Goal: Task Accomplishment & Management: Use online tool/utility

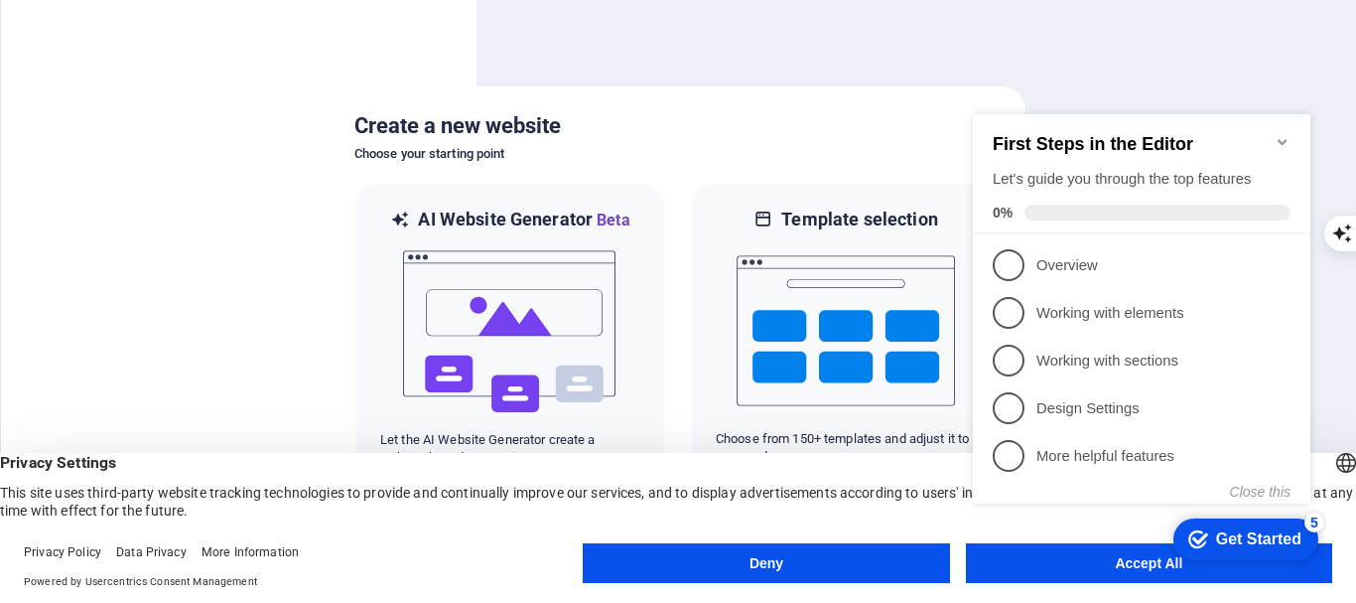
click div "checkmark Get Started 5 First Steps in the Editor Let's guide you through the t…"
click at [1280, 134] on icon "Minimize checklist" at bounding box center [1283, 142] width 16 height 16
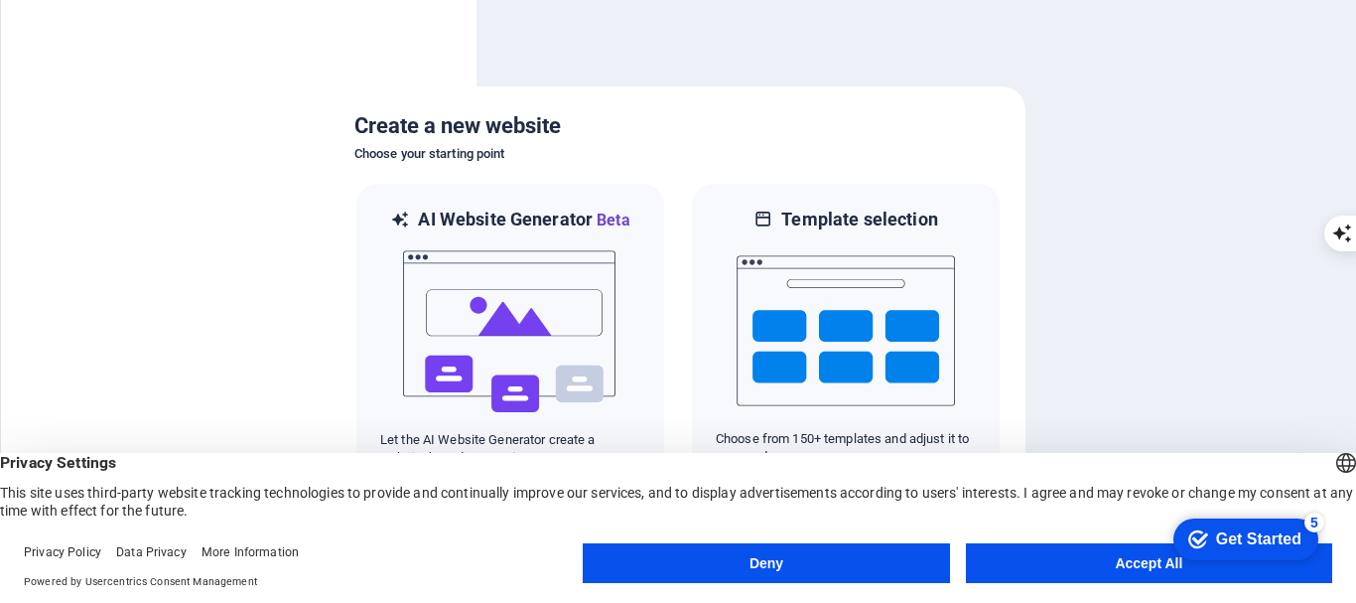
click at [1080, 565] on button "Accept All" at bounding box center [1149, 563] width 366 height 40
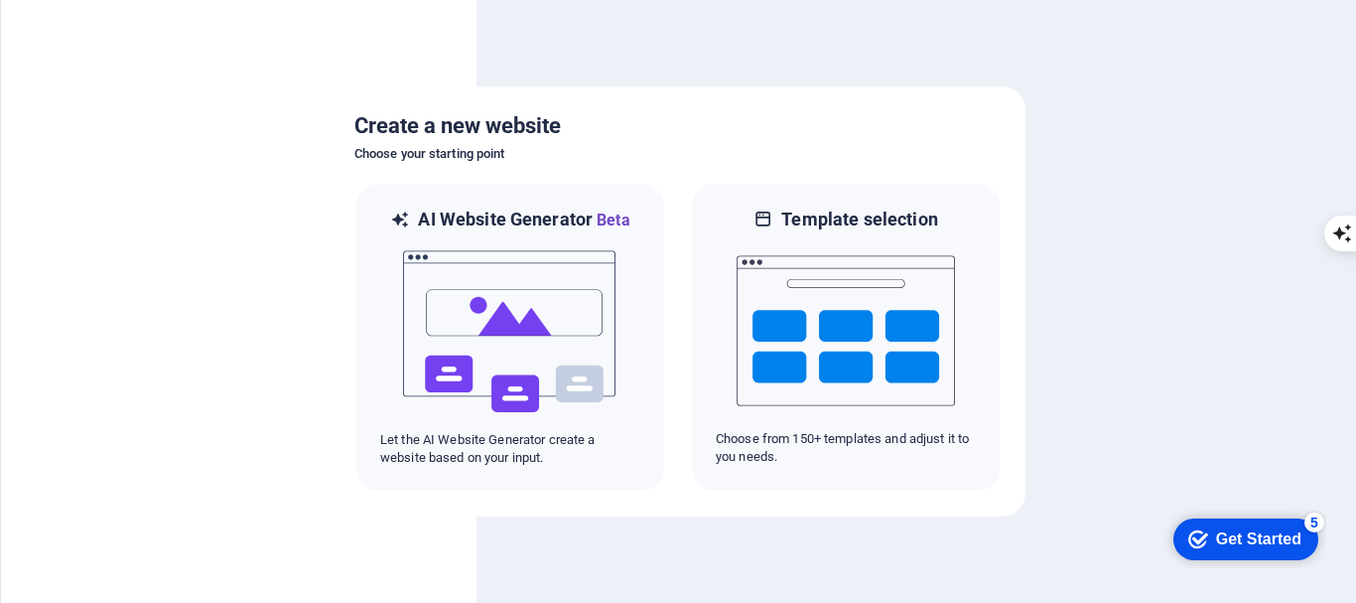
click at [1263, 547] on div "Get Started" at bounding box center [1258, 539] width 85 height 18
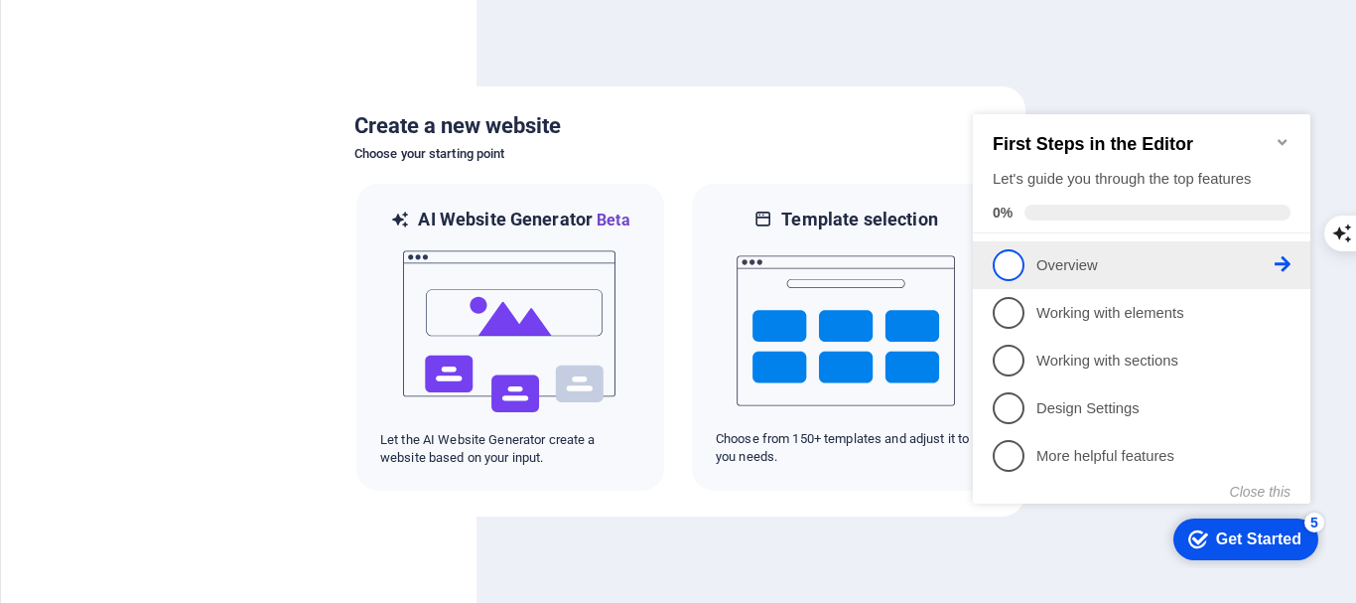
click at [1077, 264] on p "Overview - incomplete" at bounding box center [1155, 265] width 238 height 21
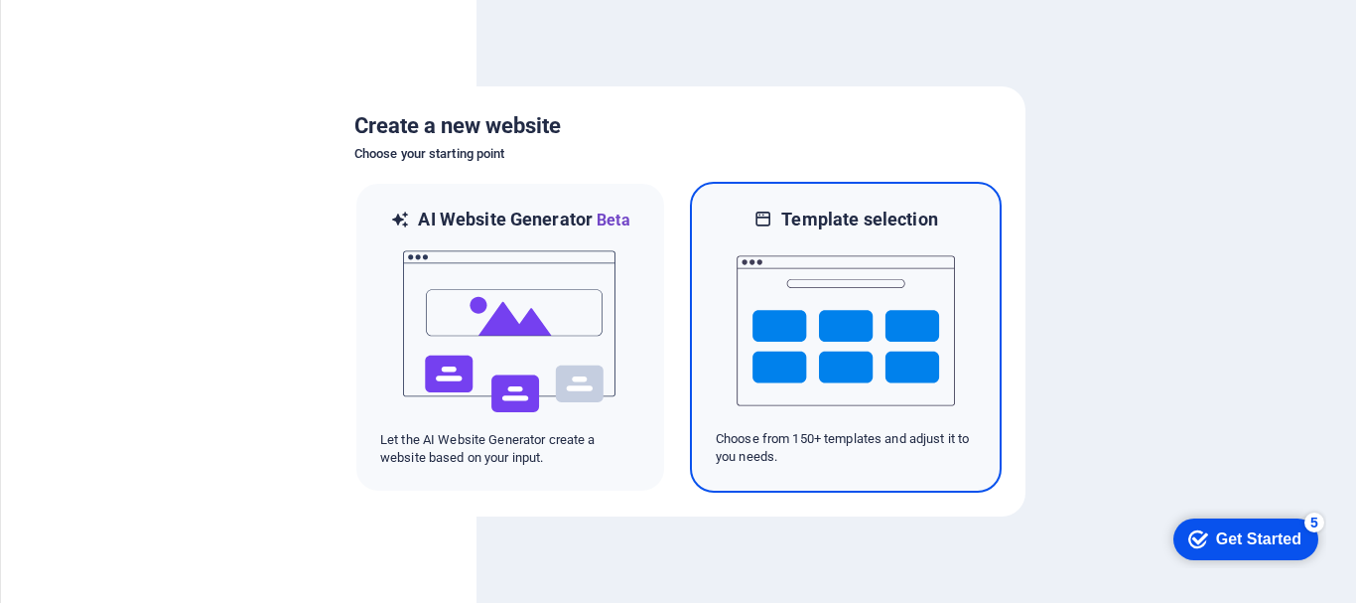
click at [873, 314] on img at bounding box center [846, 330] width 218 height 199
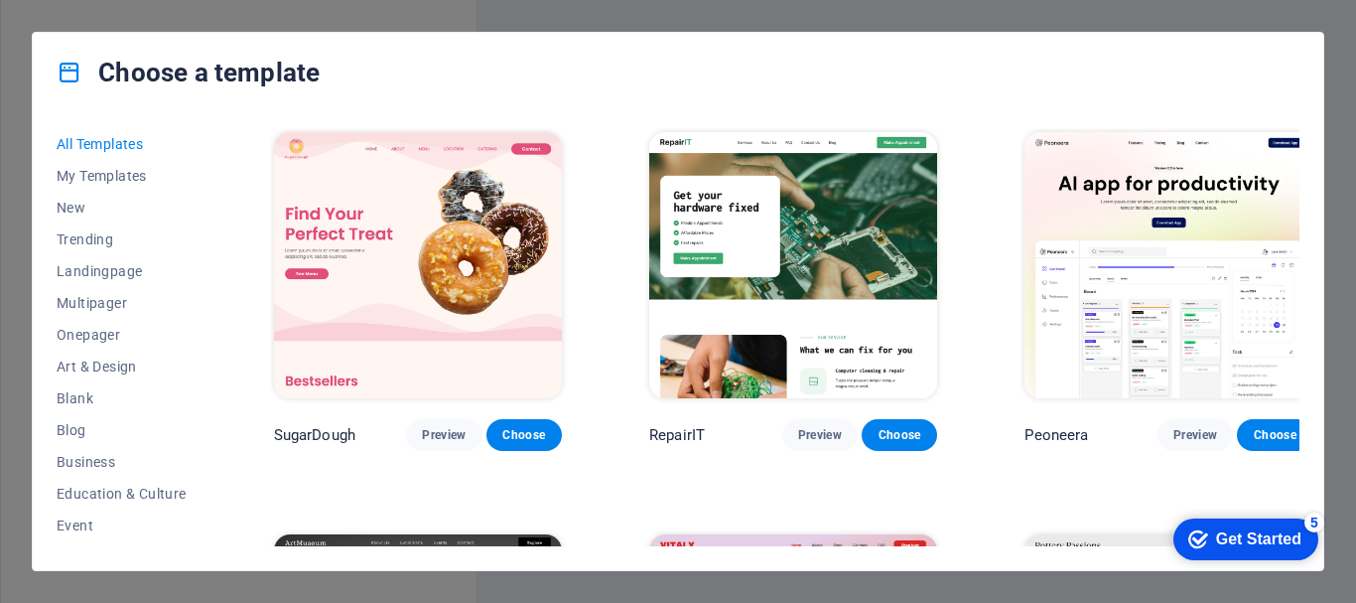
drag, startPoint x: 213, startPoint y: 149, endPoint x: 209, endPoint y: 216, distance: 67.6
click at [209, 216] on div "All Templates My Templates New Trending Landingpage Multipager Onepager Art & D…" at bounding box center [678, 341] width 1291 height 458
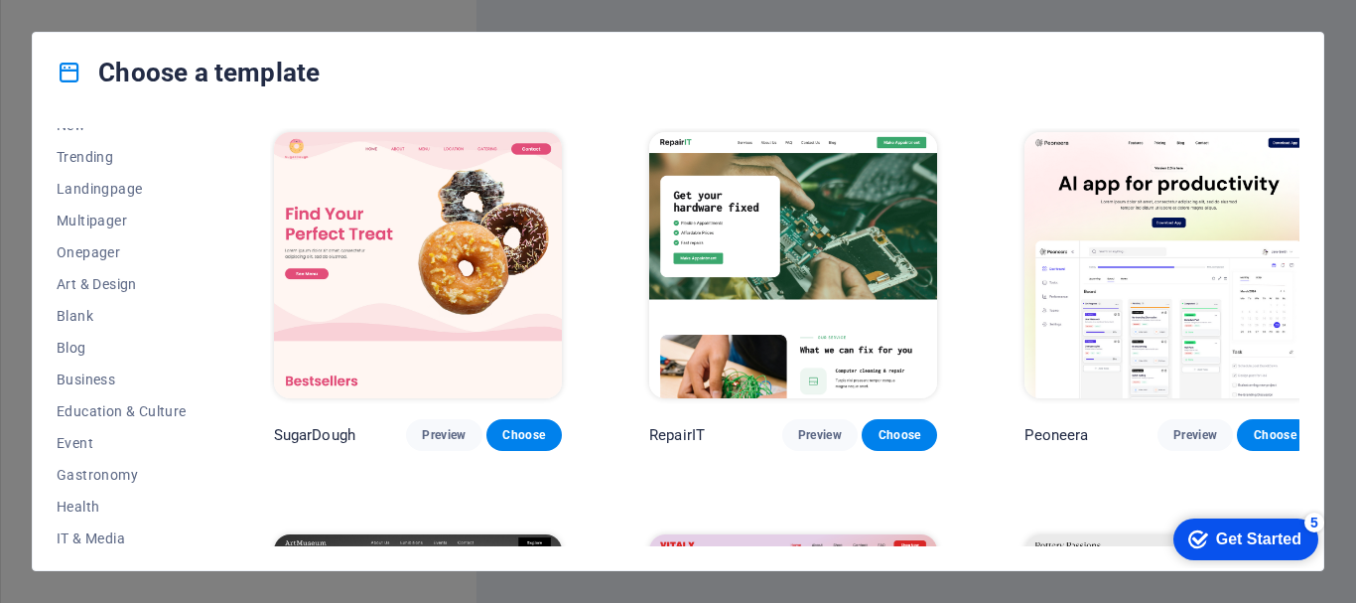
drag, startPoint x: 213, startPoint y: 230, endPoint x: 219, endPoint y: 152, distance: 78.7
click at [219, 152] on div "All Templates My Templates New Trending Landingpage Multipager Onepager Art & D…" at bounding box center [678, 341] width 1291 height 458
click at [208, 145] on div "All Templates My Templates New Trending Landingpage Multipager Onepager Art & D…" at bounding box center [134, 337] width 154 height 418
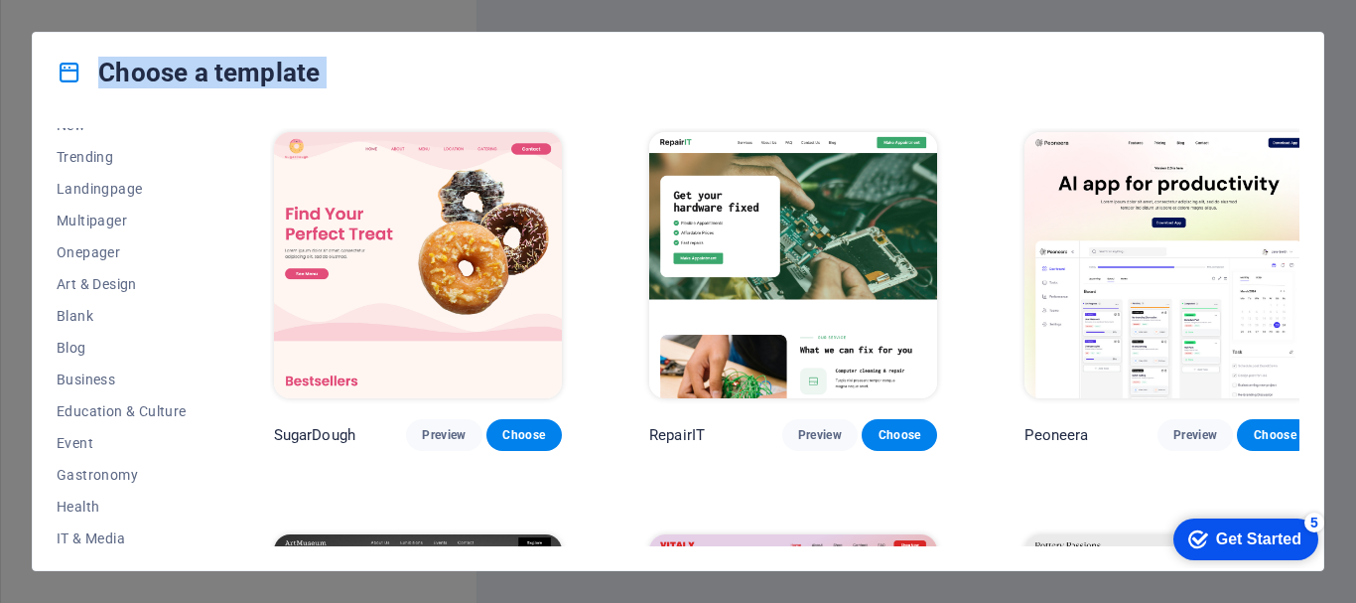
click at [208, 145] on div "All Templates My Templates New Trending Landingpage Multipager Onepager Art & D…" at bounding box center [134, 337] width 154 height 418
click at [214, 129] on div "All Templates My Templates New Trending Landingpage Multipager Onepager Art & D…" at bounding box center [678, 341] width 1291 height 458
click at [215, 153] on div "All Templates My Templates New Trending Landingpage Multipager Onepager Art & D…" at bounding box center [678, 341] width 1291 height 458
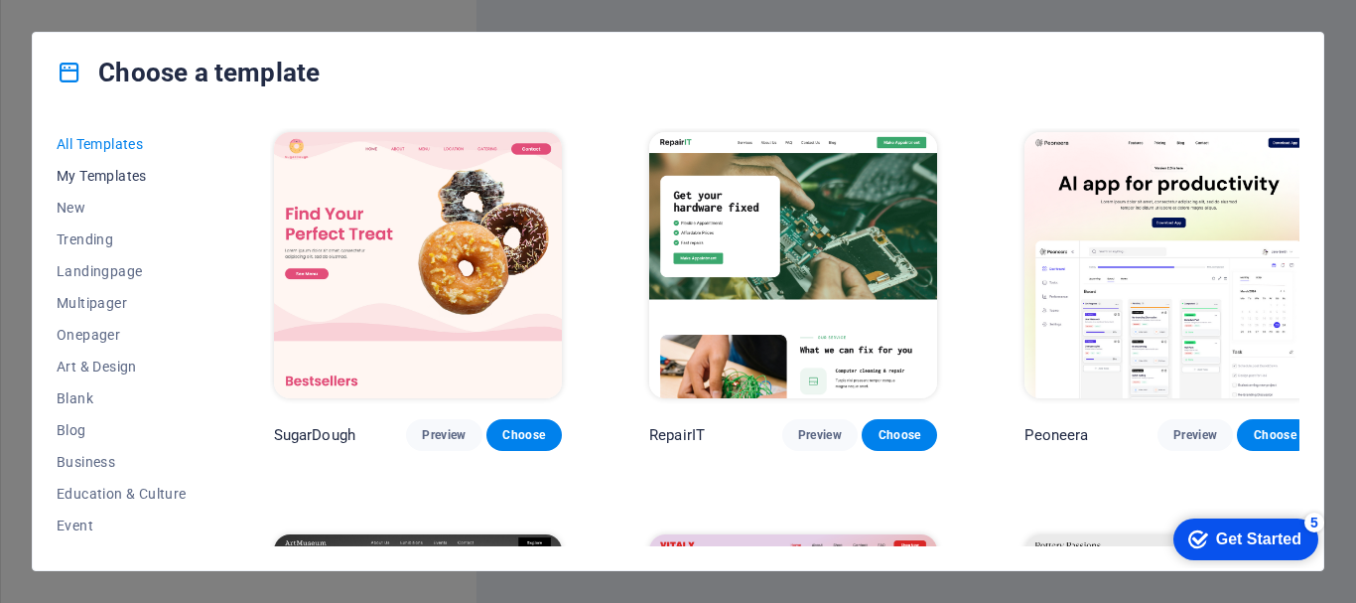
click at [110, 172] on span "My Templates" at bounding box center [122, 176] width 130 height 16
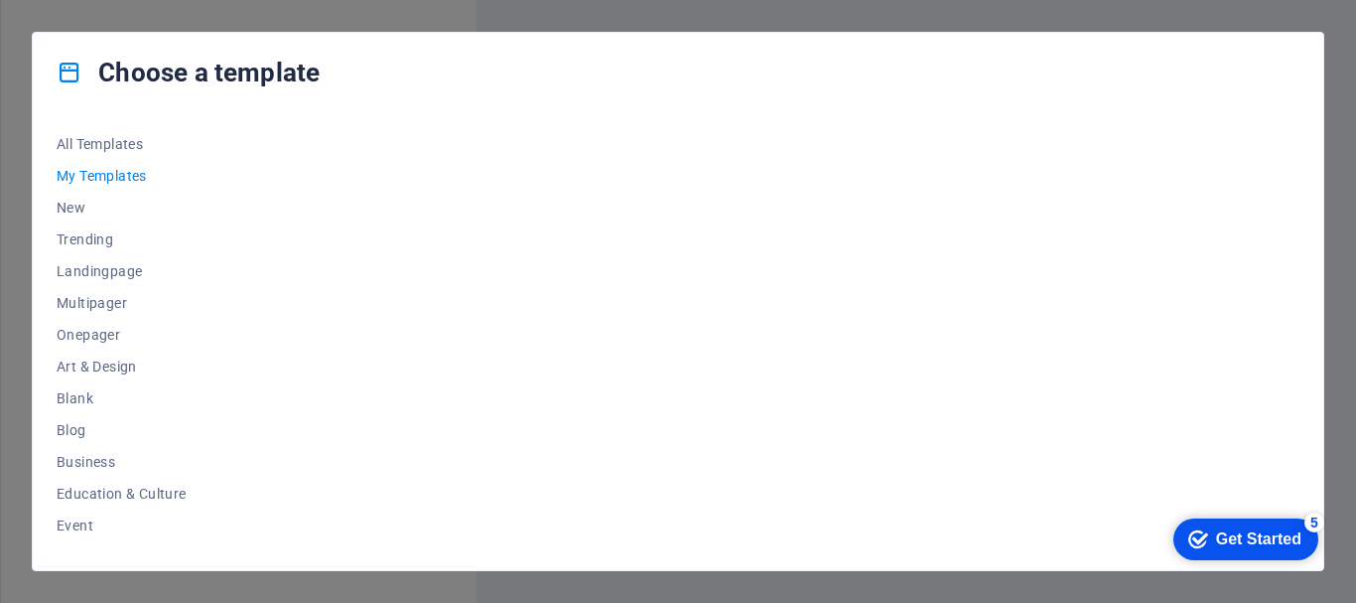
click at [123, 173] on span "My Templates" at bounding box center [122, 176] width 130 height 16
click at [121, 143] on span "All Templates" at bounding box center [122, 144] width 130 height 16
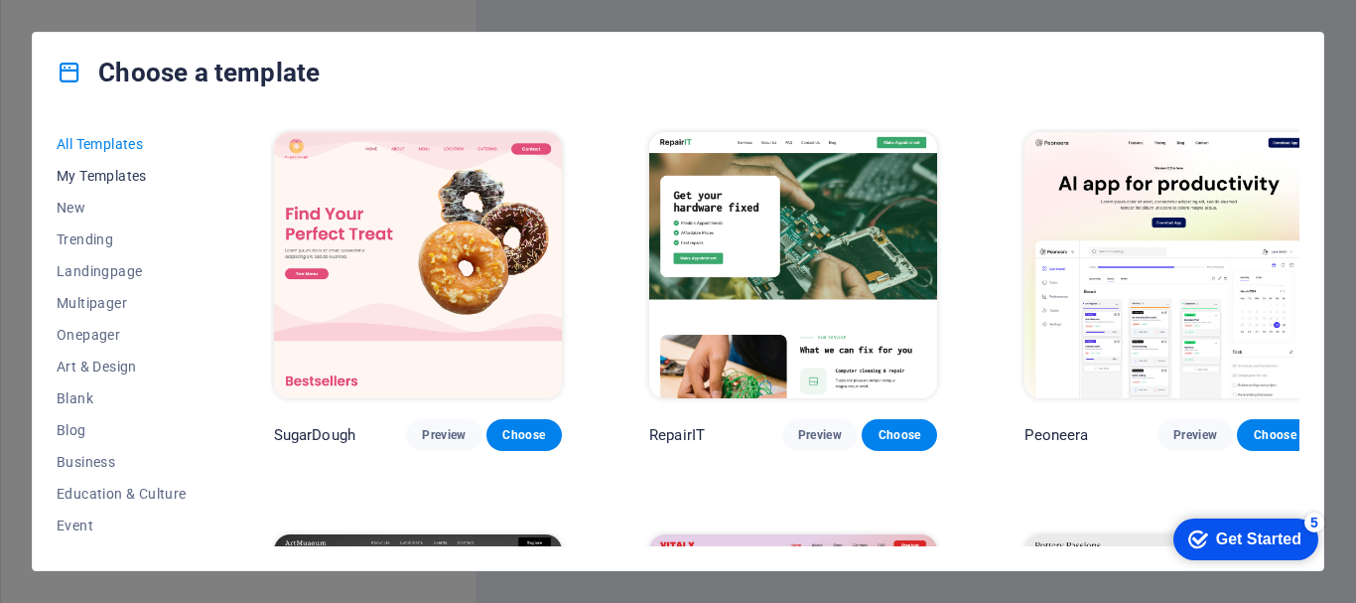
click at [118, 172] on span "My Templates" at bounding box center [122, 176] width 130 height 16
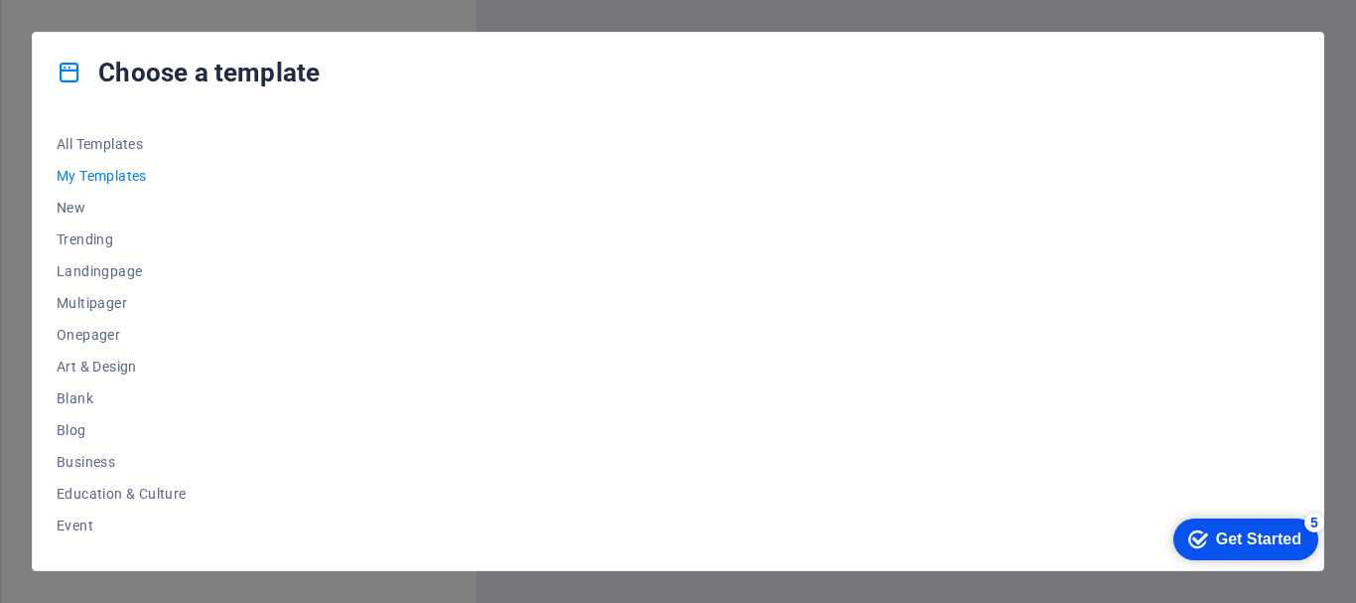
click at [118, 171] on span "My Templates" at bounding box center [122, 176] width 130 height 16
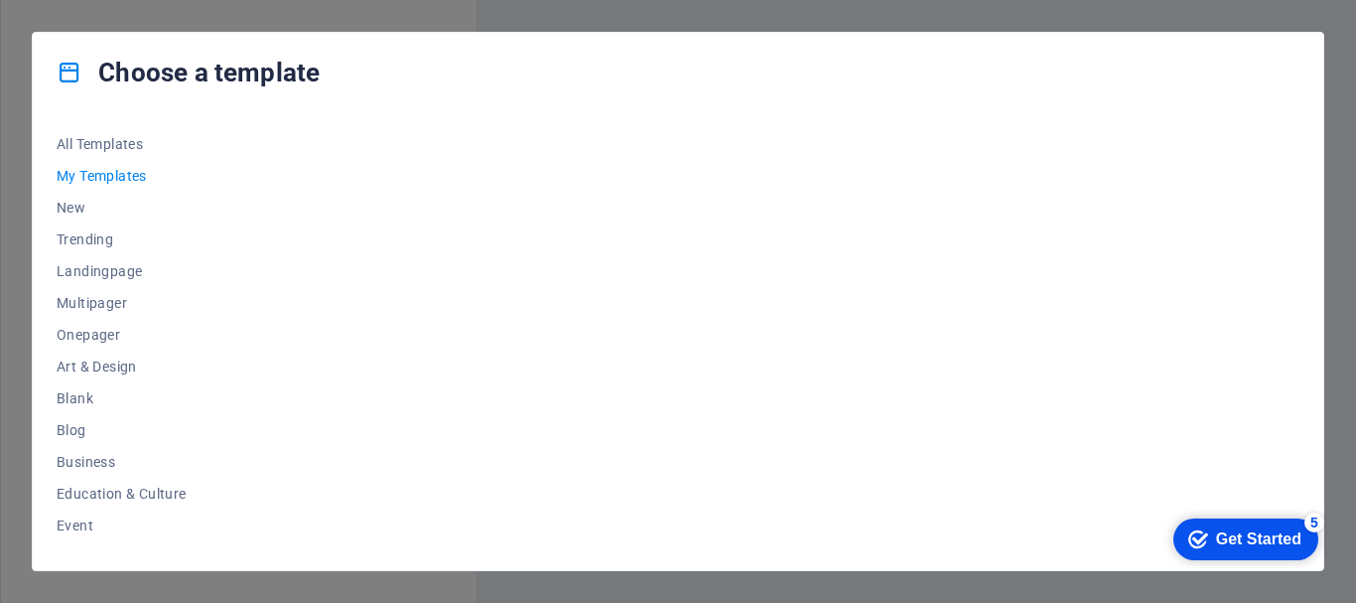
drag, startPoint x: 1234, startPoint y: 536, endPoint x: 2039, endPoint y: 989, distance: 923.7
click at [1234, 536] on div "Get Started" at bounding box center [1258, 539] width 85 height 18
click at [1302, 548] on div "Get Started" at bounding box center [1258, 539] width 85 height 18
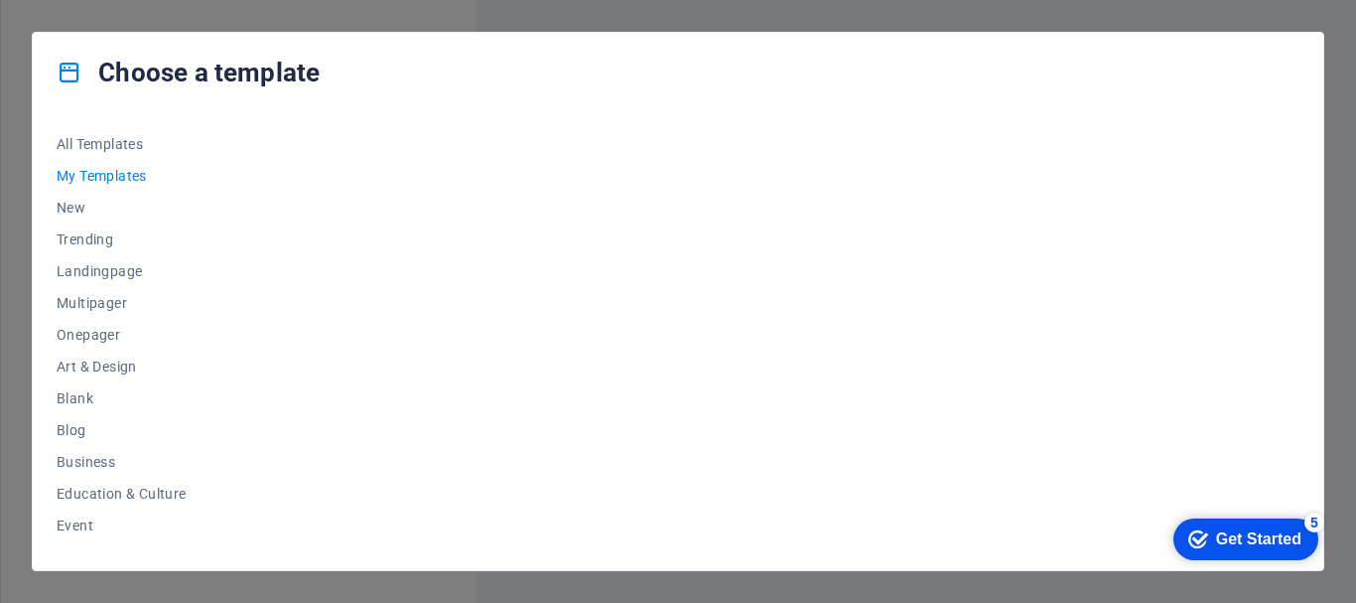
click at [1302, 548] on div "Get Started" at bounding box center [1258, 539] width 85 height 18
click at [119, 141] on span "All Templates" at bounding box center [122, 144] width 130 height 16
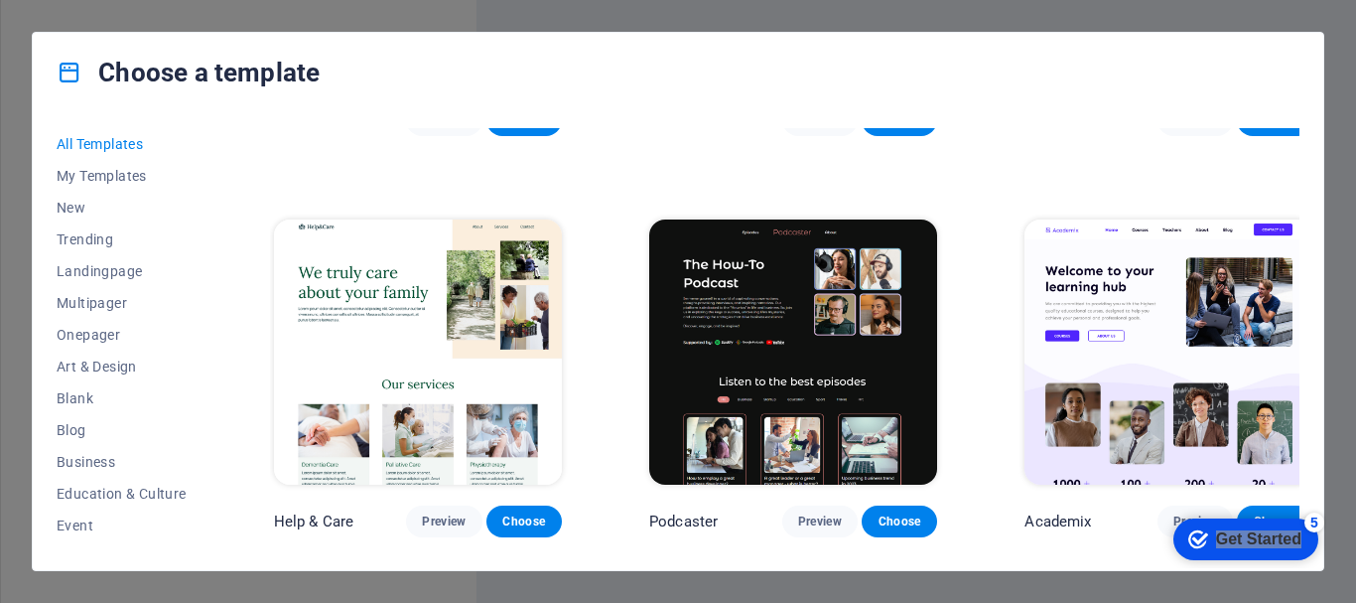
scroll to position [1989, 0]
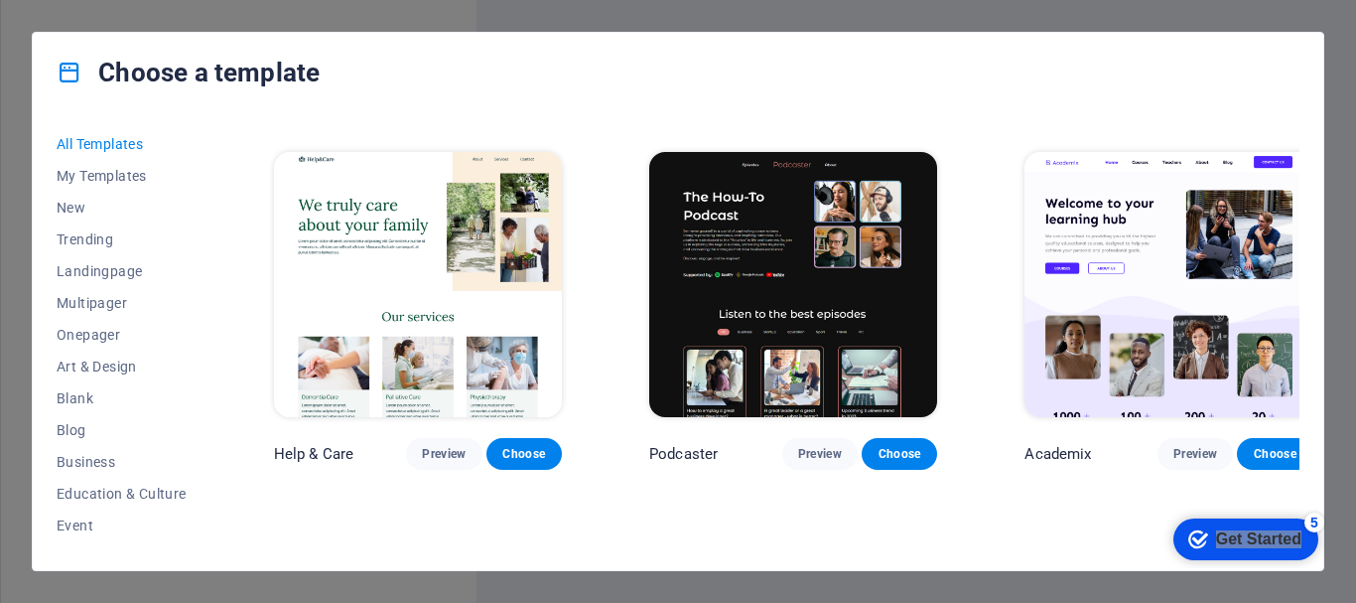
click at [1345, 383] on div "Choose a template All Templates My Templates New Trending Landingpage Multipage…" at bounding box center [678, 301] width 1356 height 603
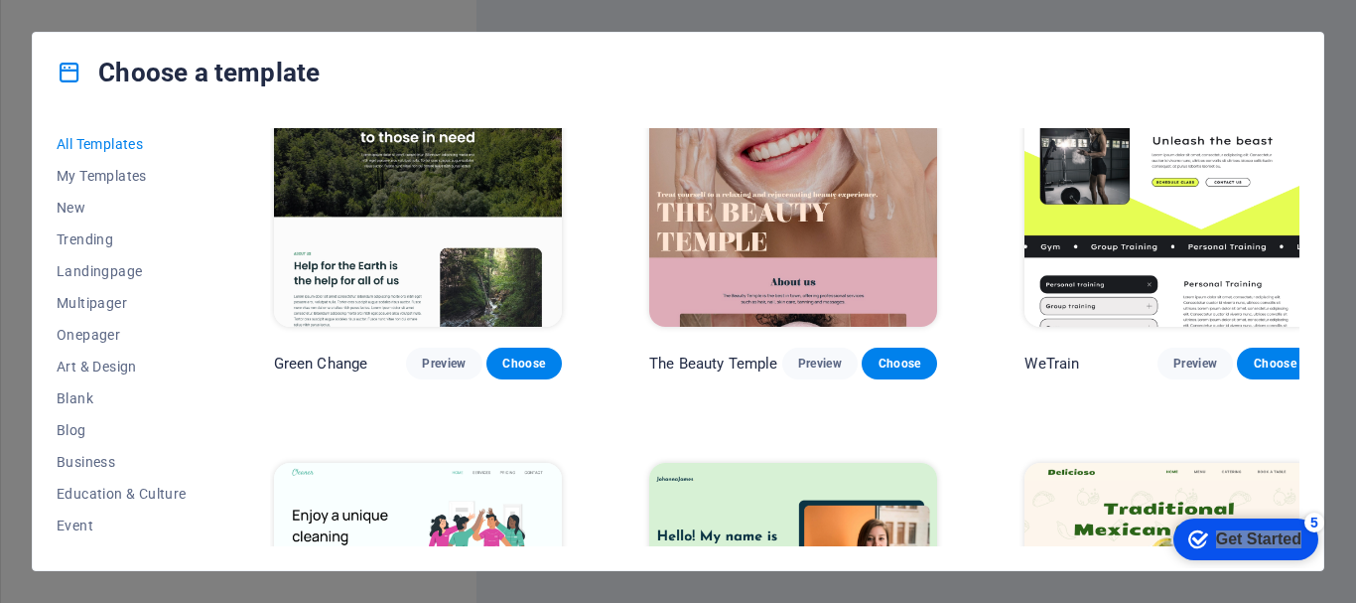
scroll to position [2889, 0]
